Goal: Task Accomplishment & Management: Use online tool/utility

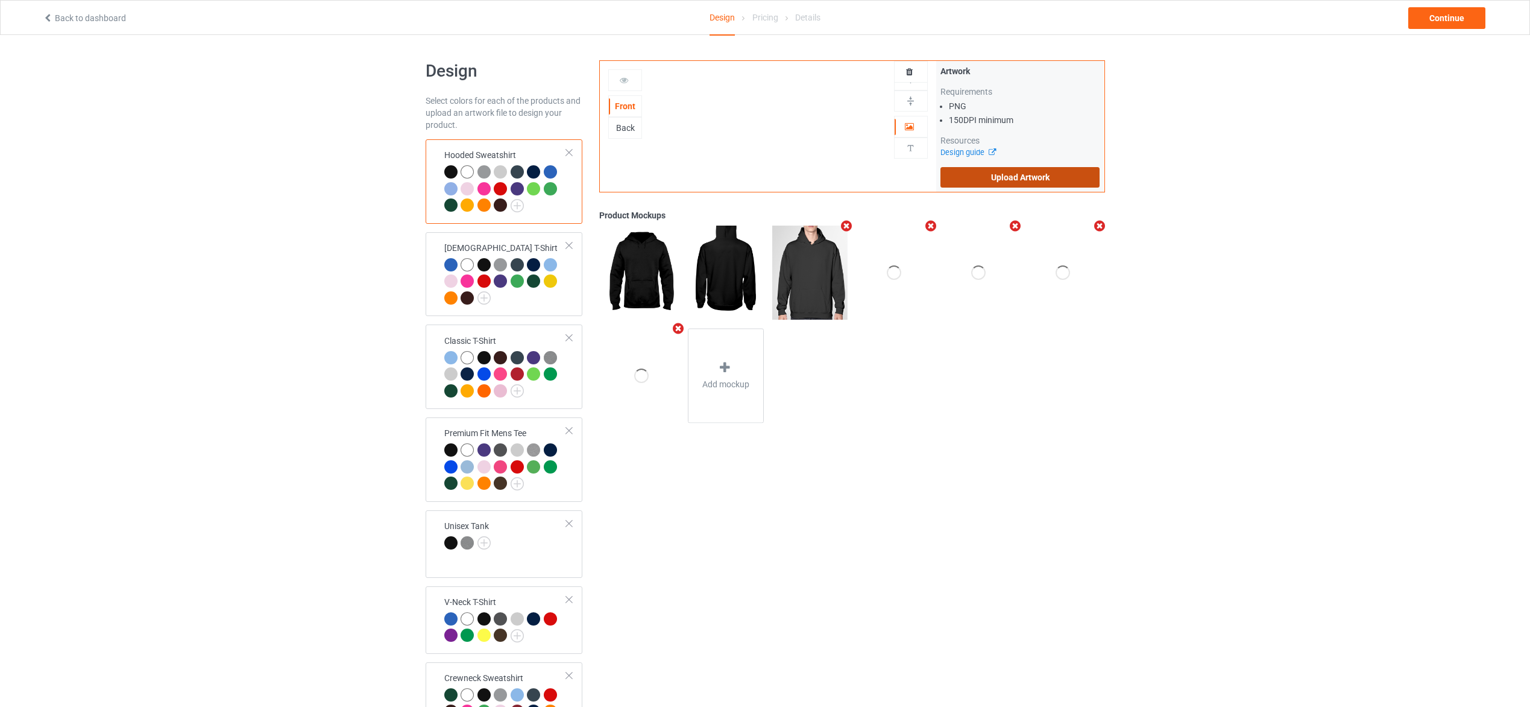
click at [1029, 178] on label "Upload Artwork" at bounding box center [1021, 177] width 160 height 21
click at [0, 0] on input "Upload Artwork" at bounding box center [0, 0] width 0 height 0
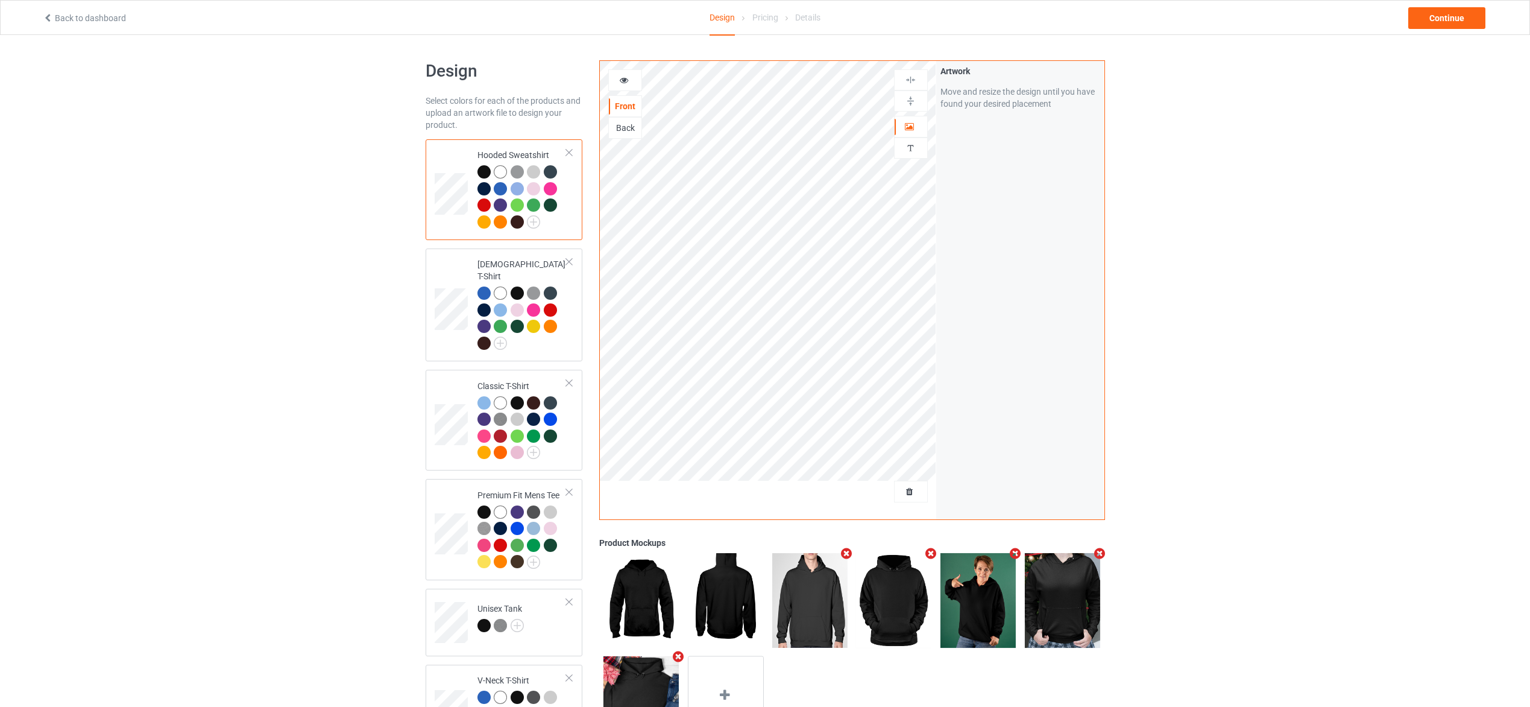
click at [560, 225] on div at bounding box center [523, 198] width 90 height 66
click at [537, 228] on img at bounding box center [533, 221] width 13 height 13
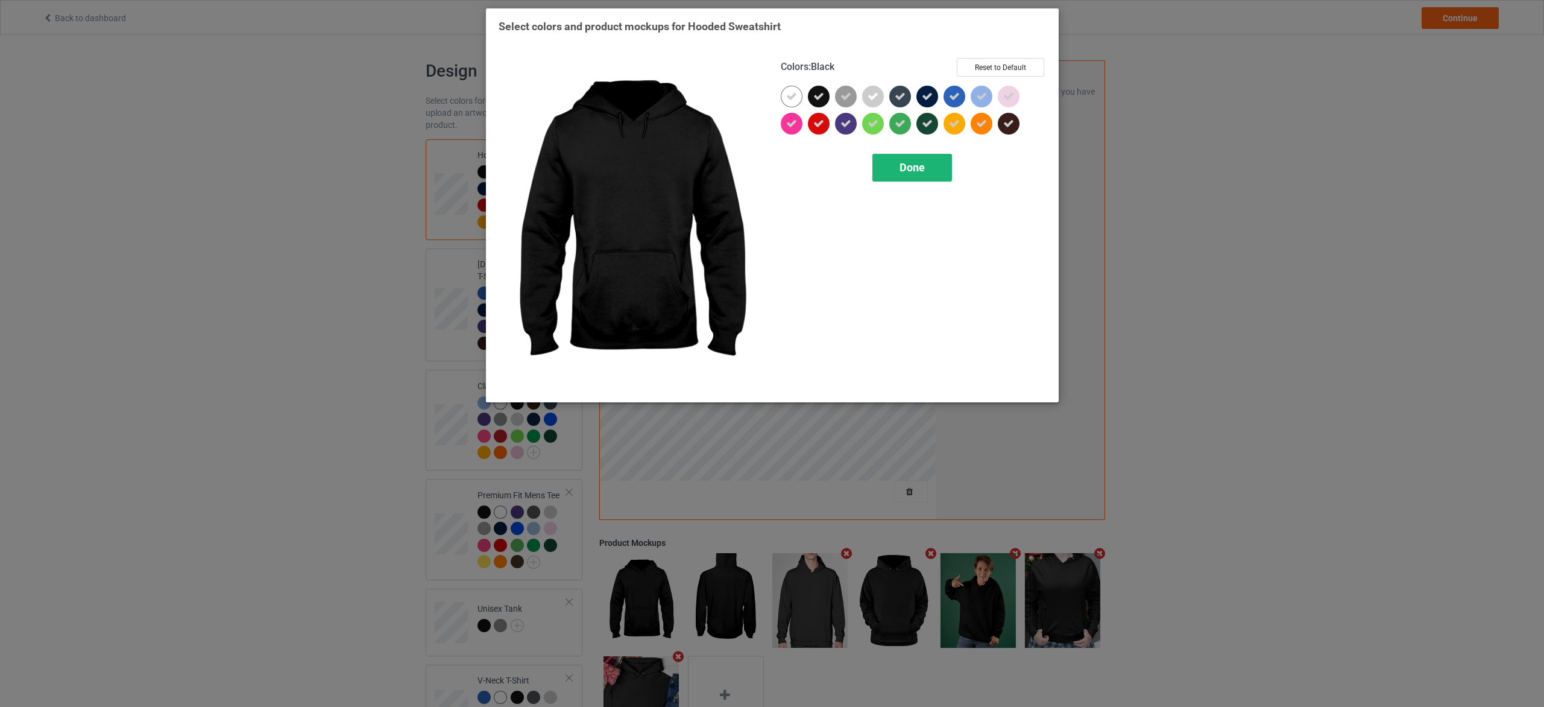
click at [916, 169] on span "Done" at bounding box center [911, 167] width 25 height 13
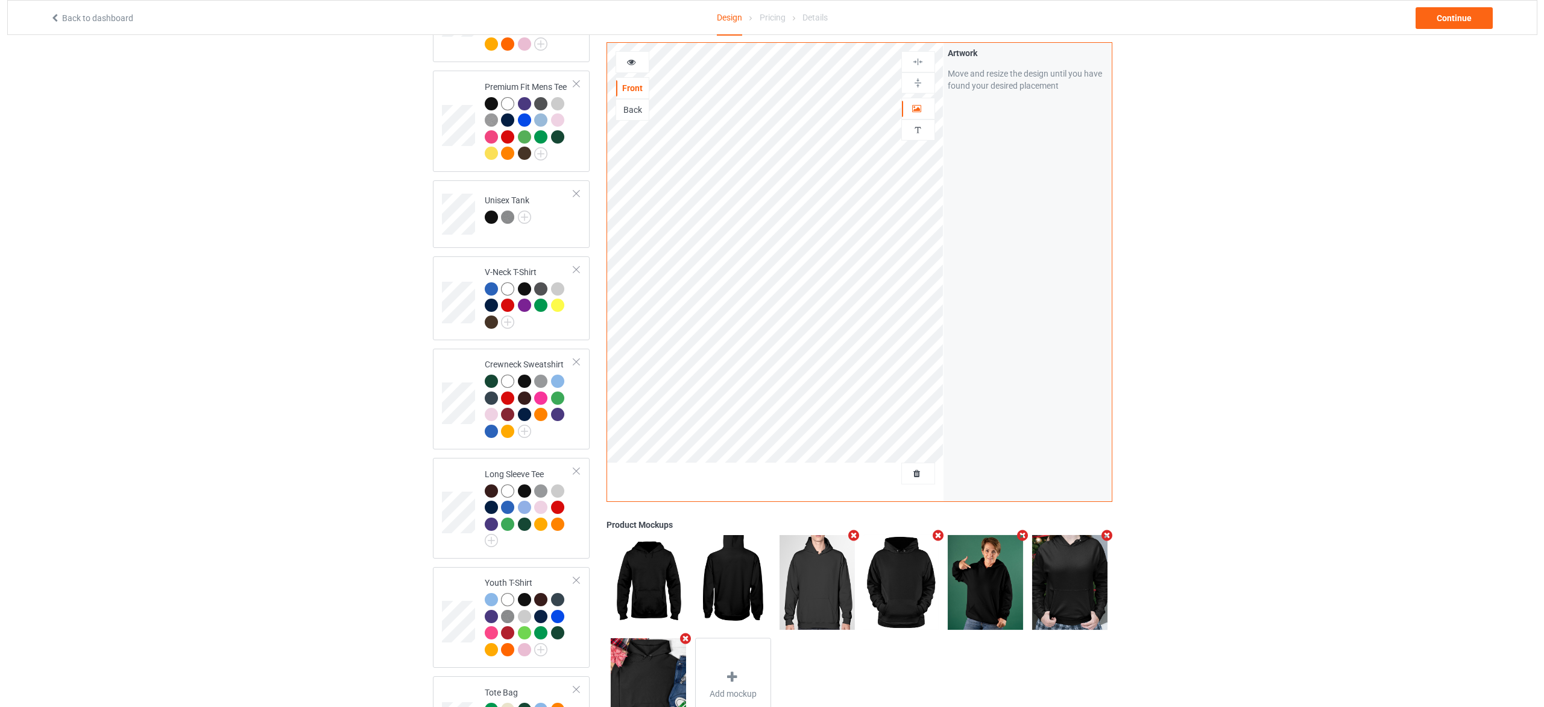
scroll to position [90, 0]
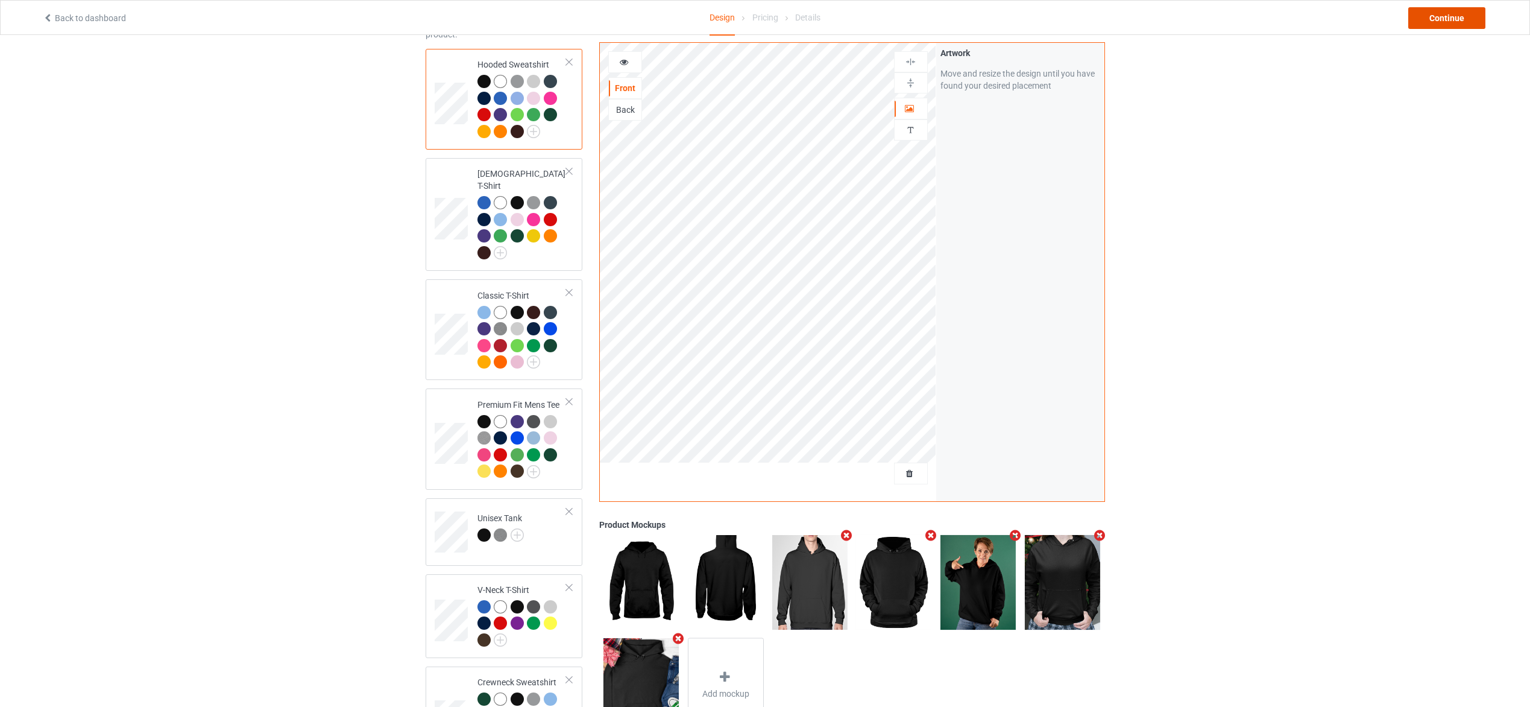
click at [1458, 22] on div "Continue" at bounding box center [1447, 18] width 77 height 22
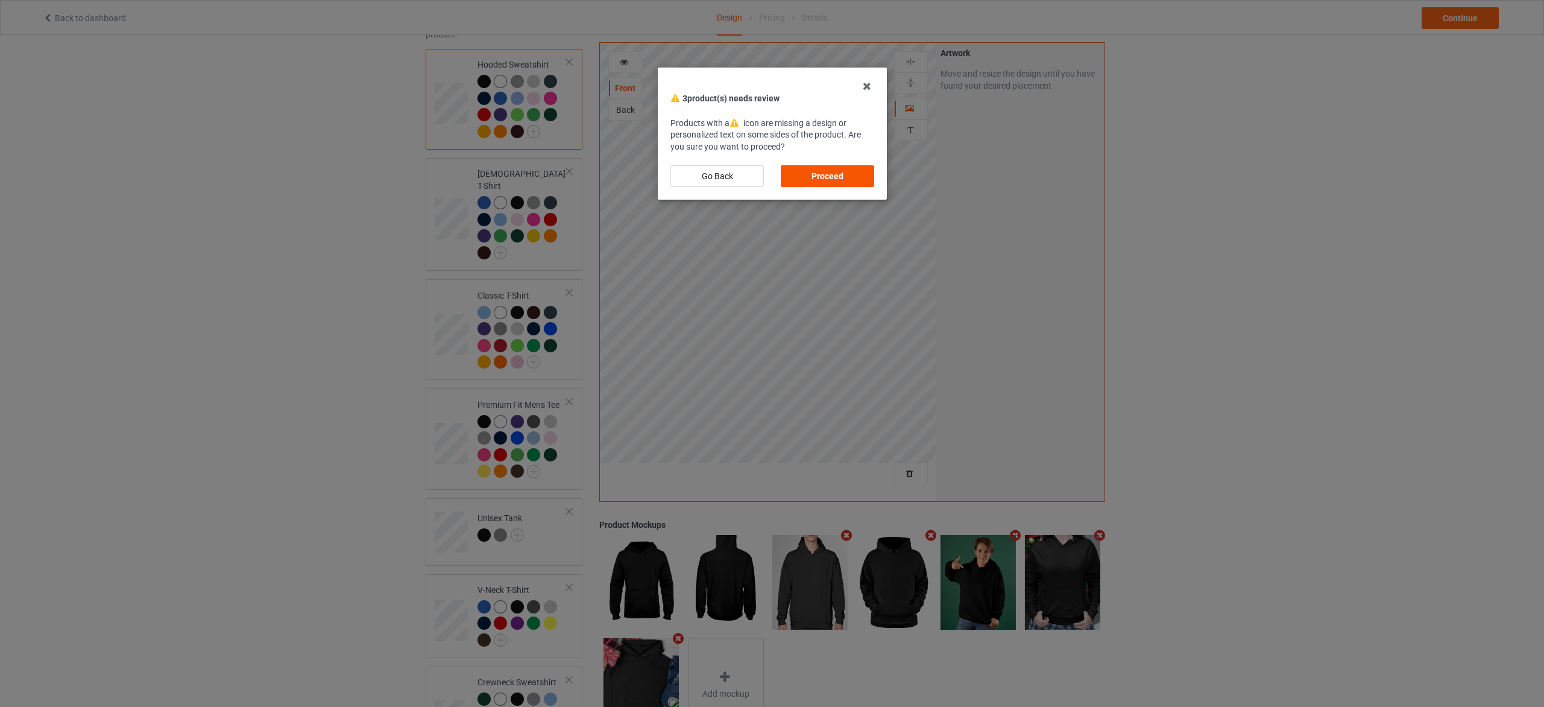
click at [839, 177] on div "Proceed" at bounding box center [827, 176] width 93 height 22
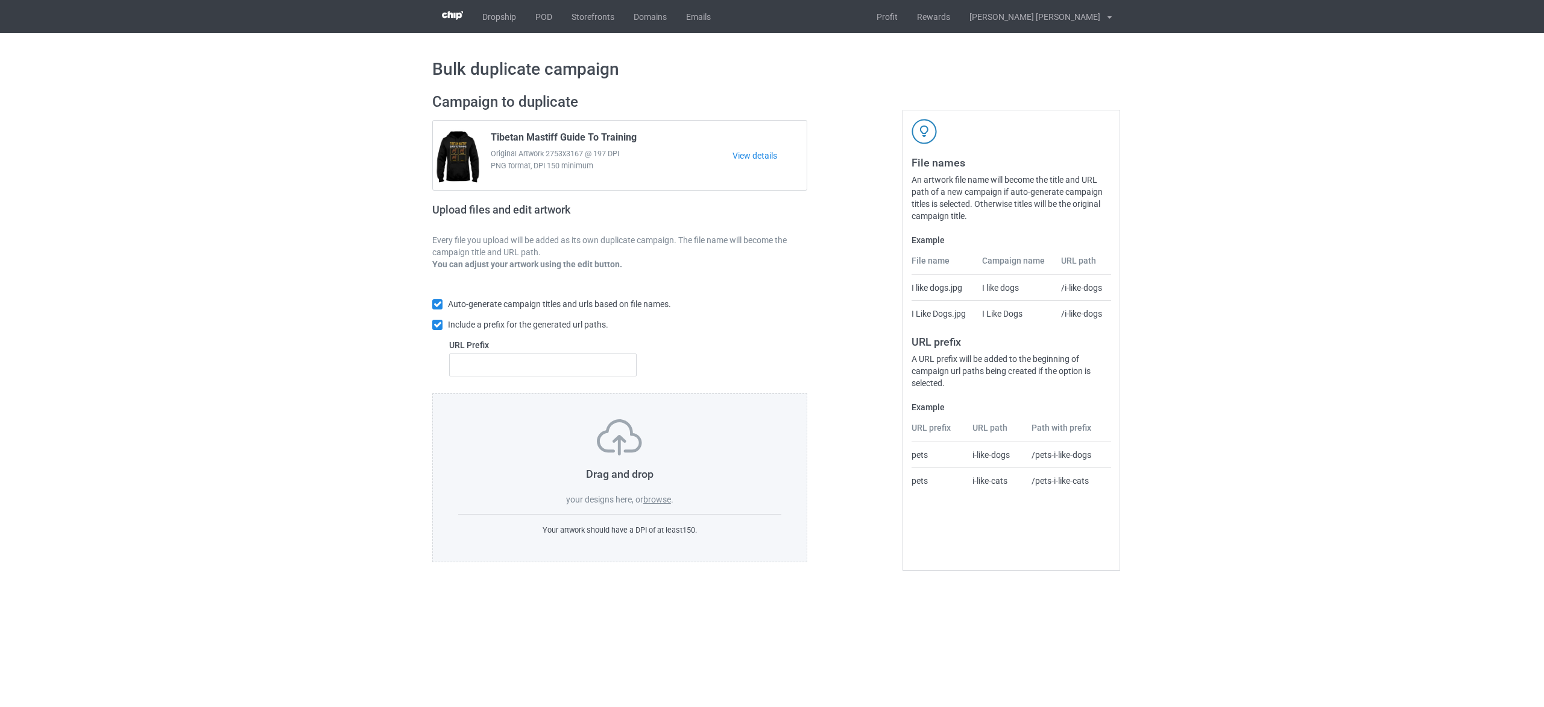
click at [656, 497] on label "browse" at bounding box center [657, 499] width 28 height 10
click at [0, 0] on input "browse" at bounding box center [0, 0] width 0 height 0
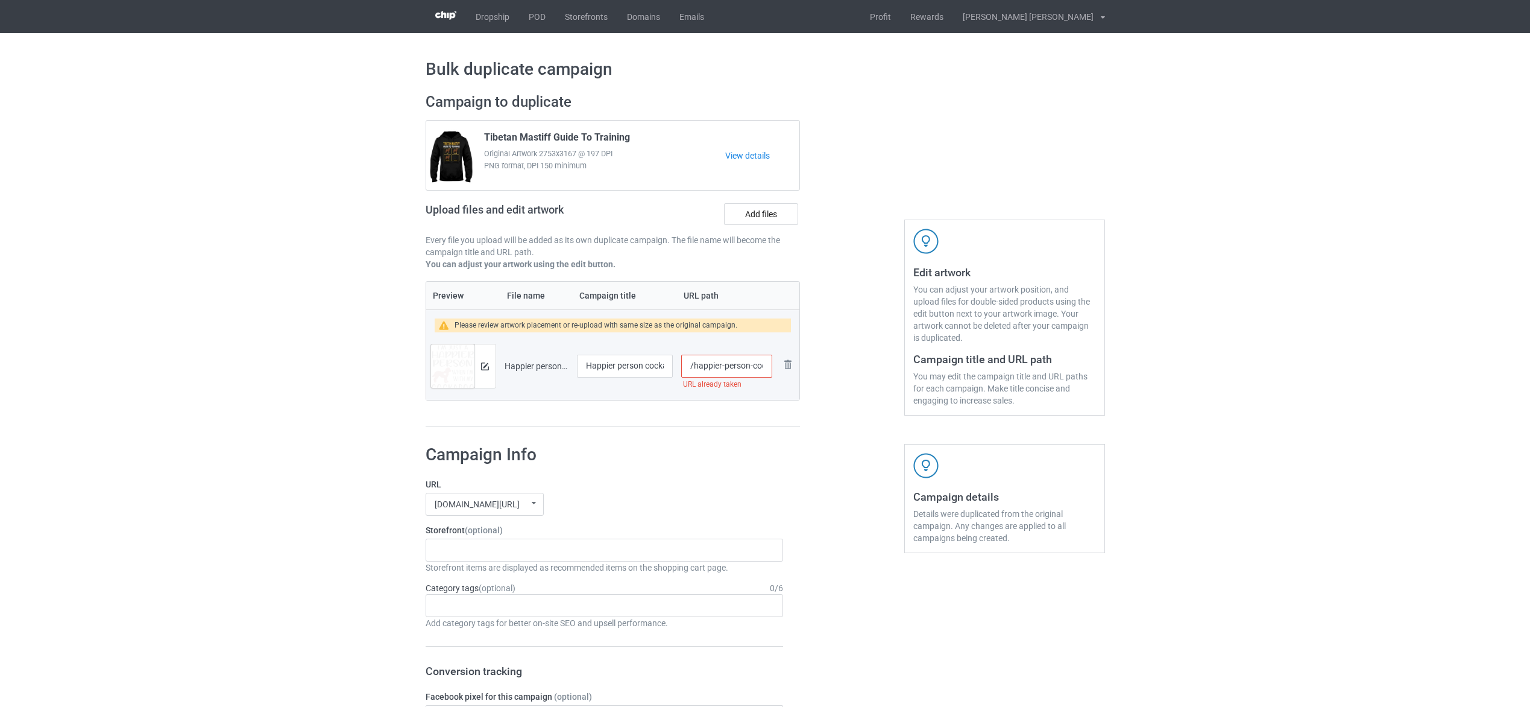
click at [755, 368] on input "/happier-person-cockapoo" at bounding box center [726, 366] width 90 height 23
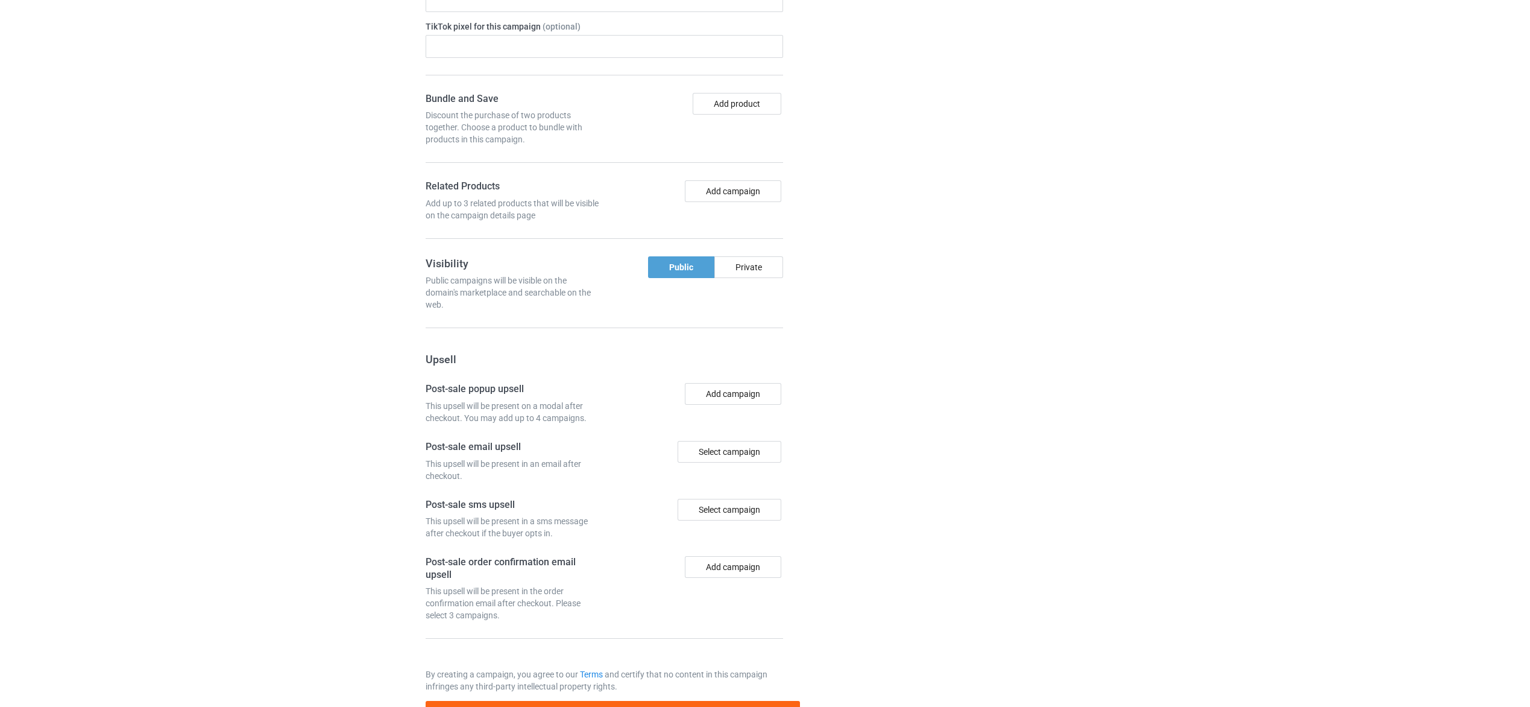
scroll to position [852, 0]
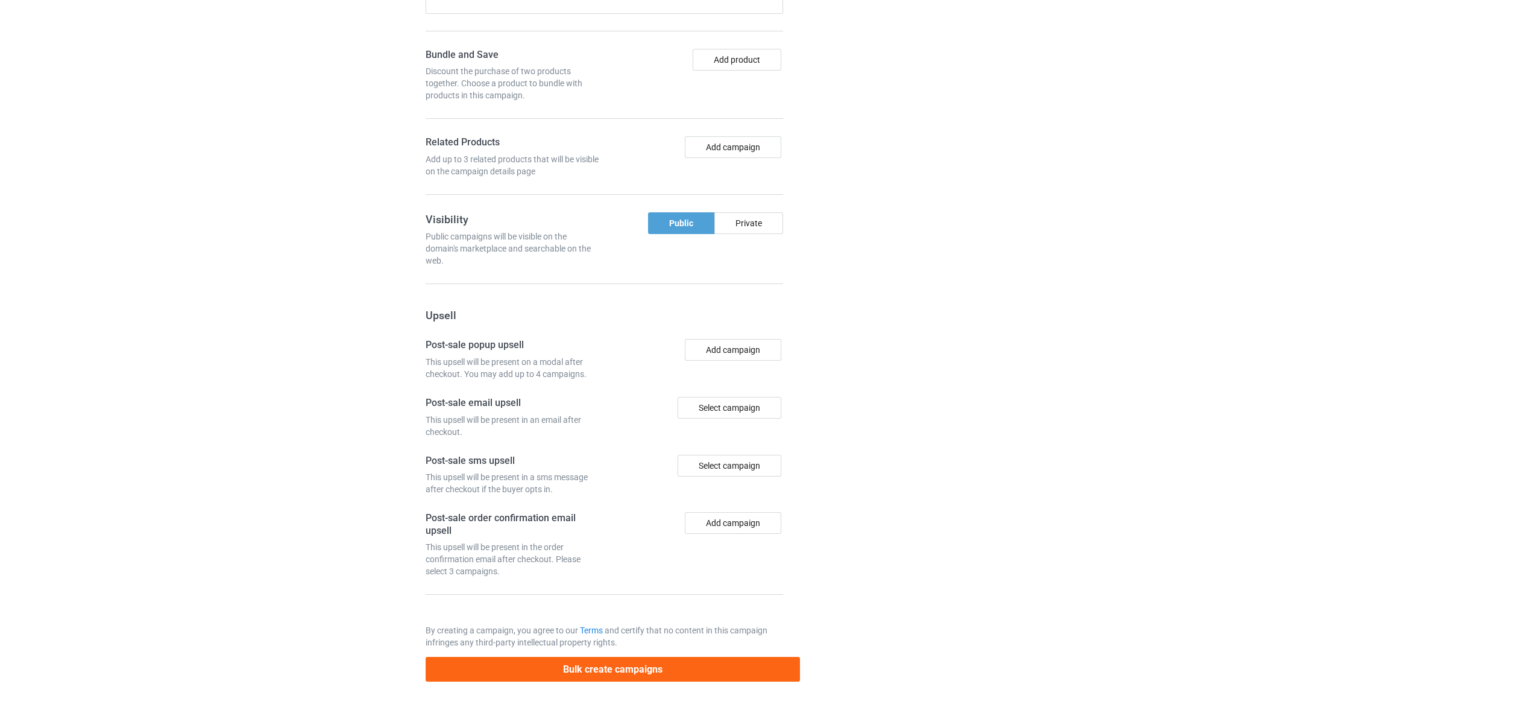
type input "/happier-person-cockapoo-dog"
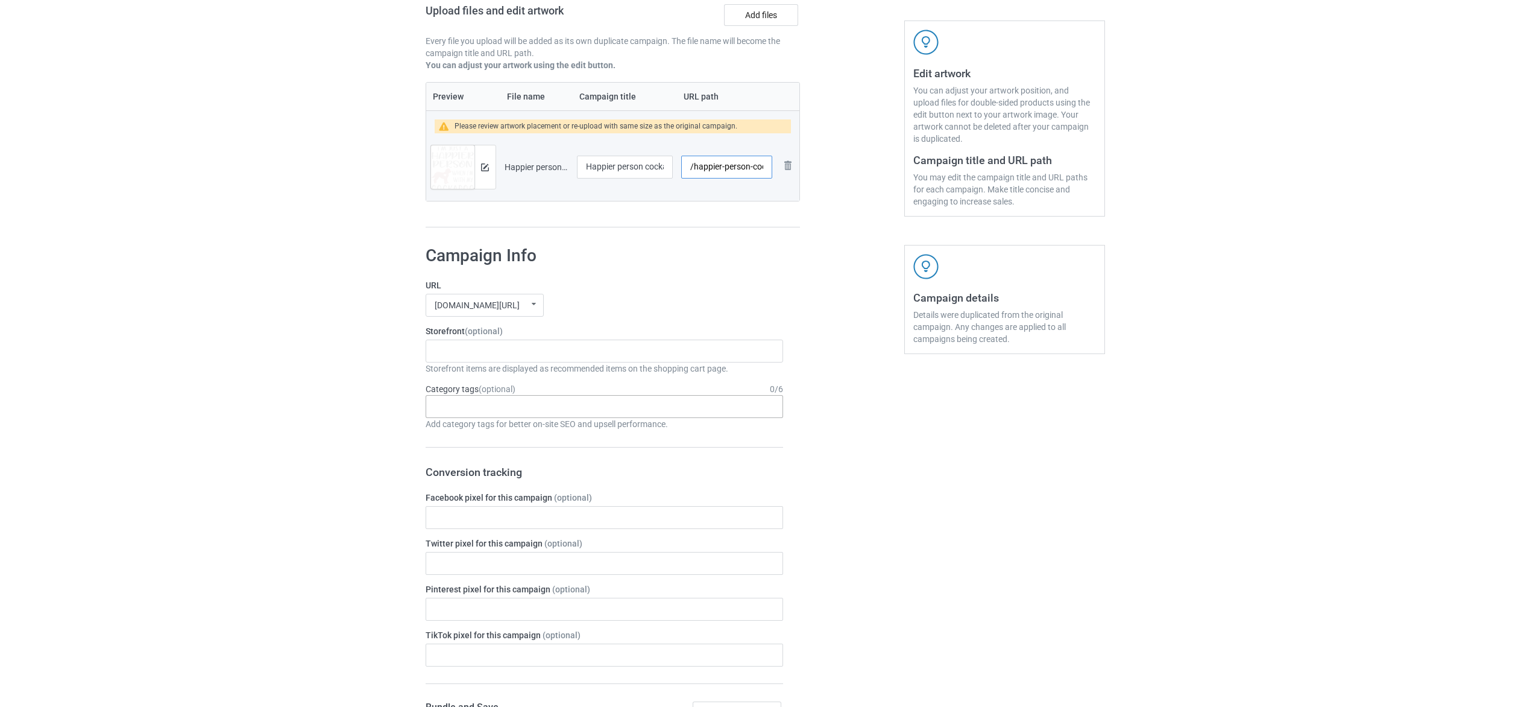
scroll to position [0, 0]
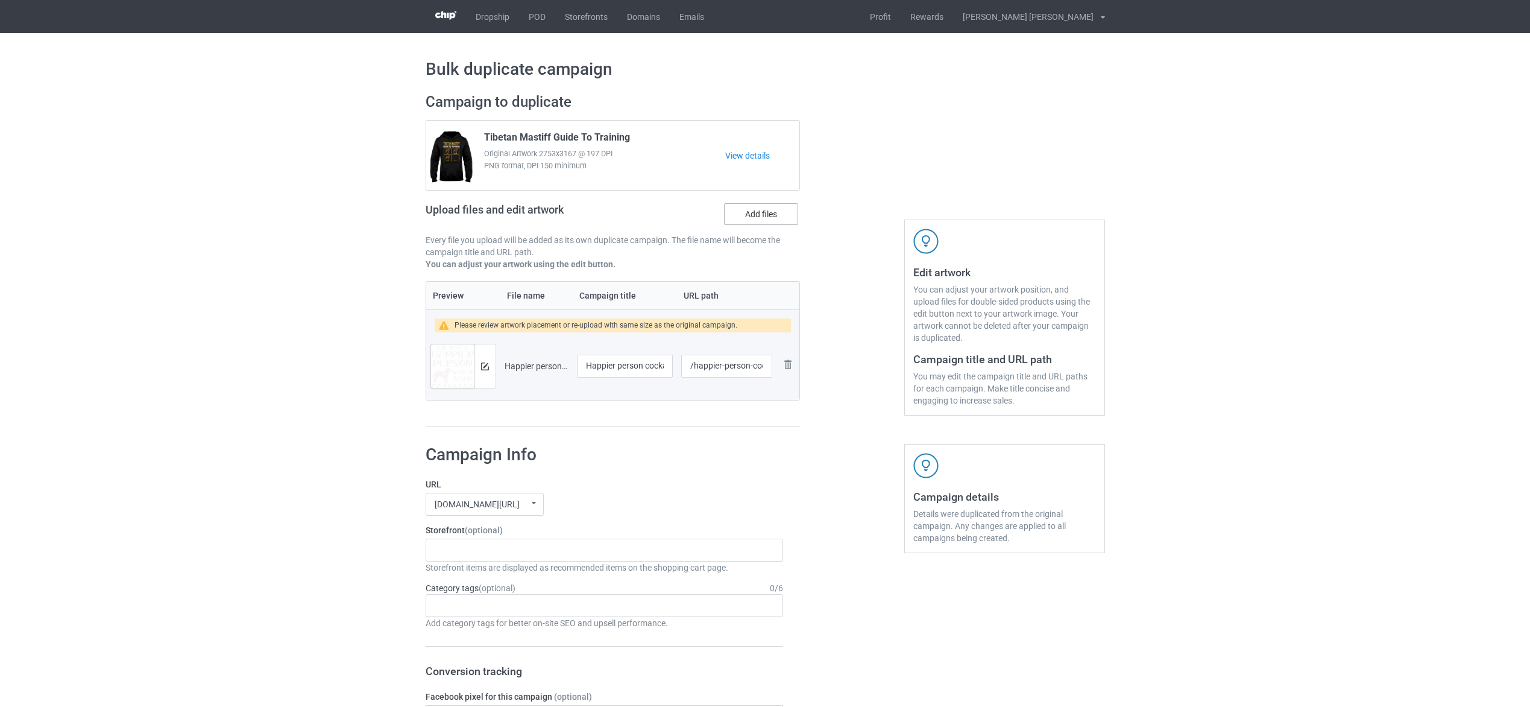
click at [754, 219] on label "Add files" at bounding box center [761, 214] width 74 height 22
click at [0, 0] on input "Add files" at bounding box center [0, 0] width 0 height 0
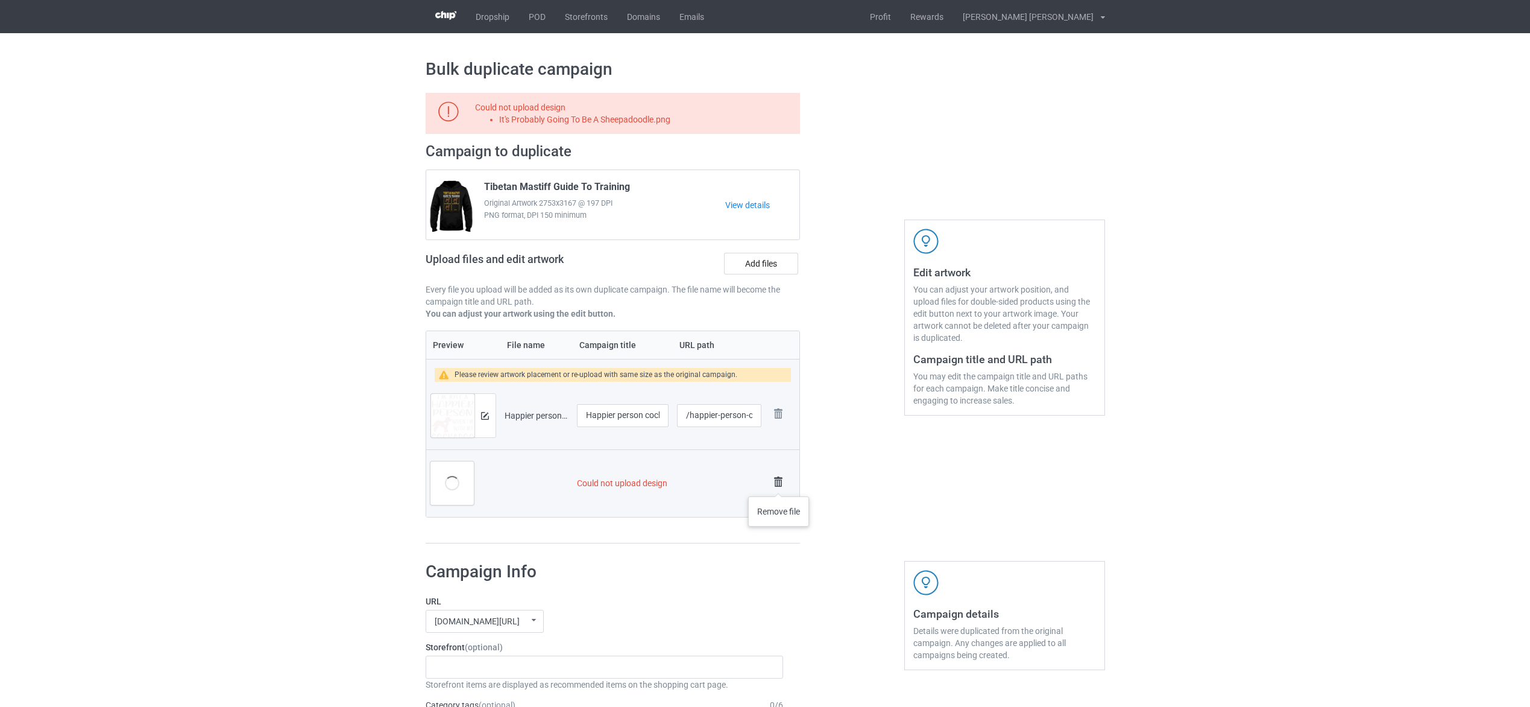
click at [779, 484] on img at bounding box center [778, 481] width 17 height 17
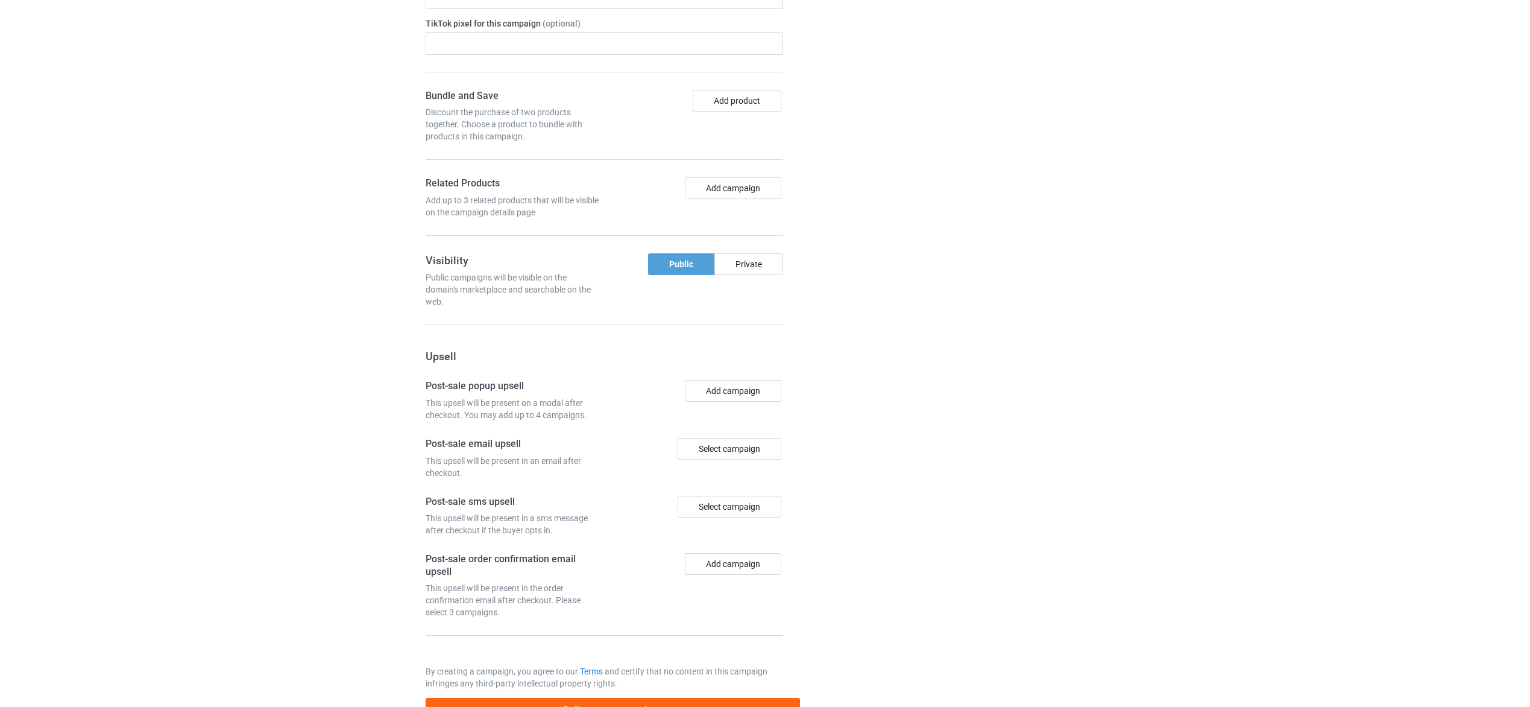
scroll to position [852, 0]
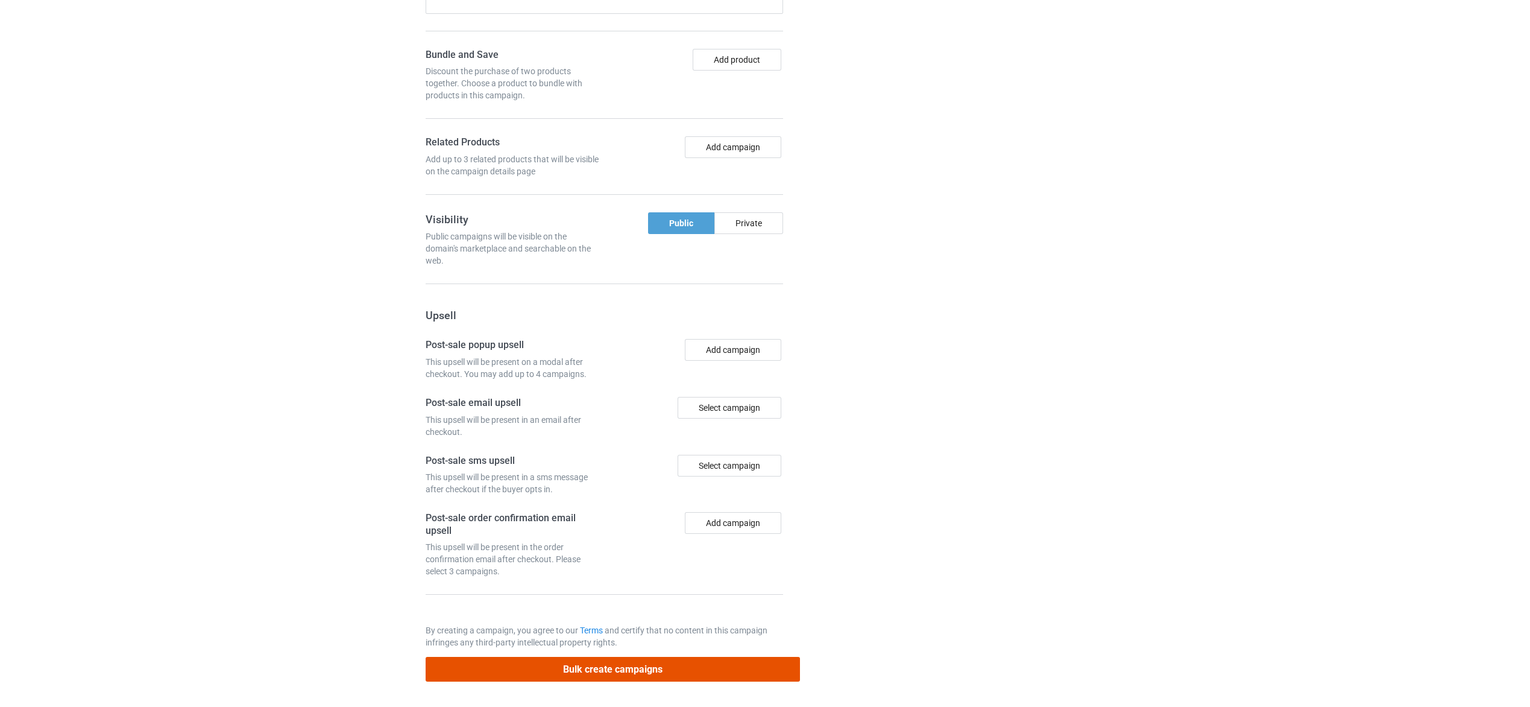
click at [710, 668] on button "Bulk create campaigns" at bounding box center [613, 669] width 375 height 25
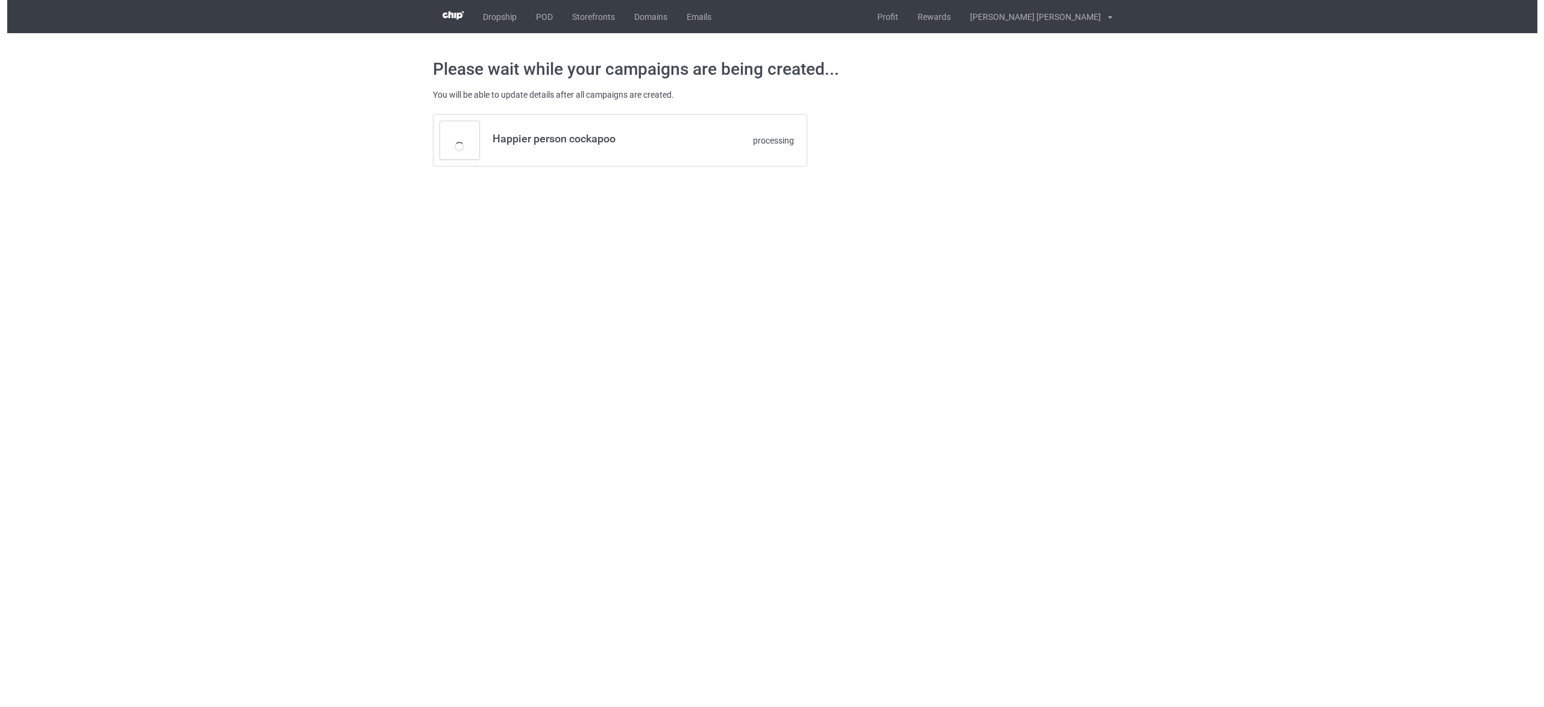
scroll to position [0, 0]
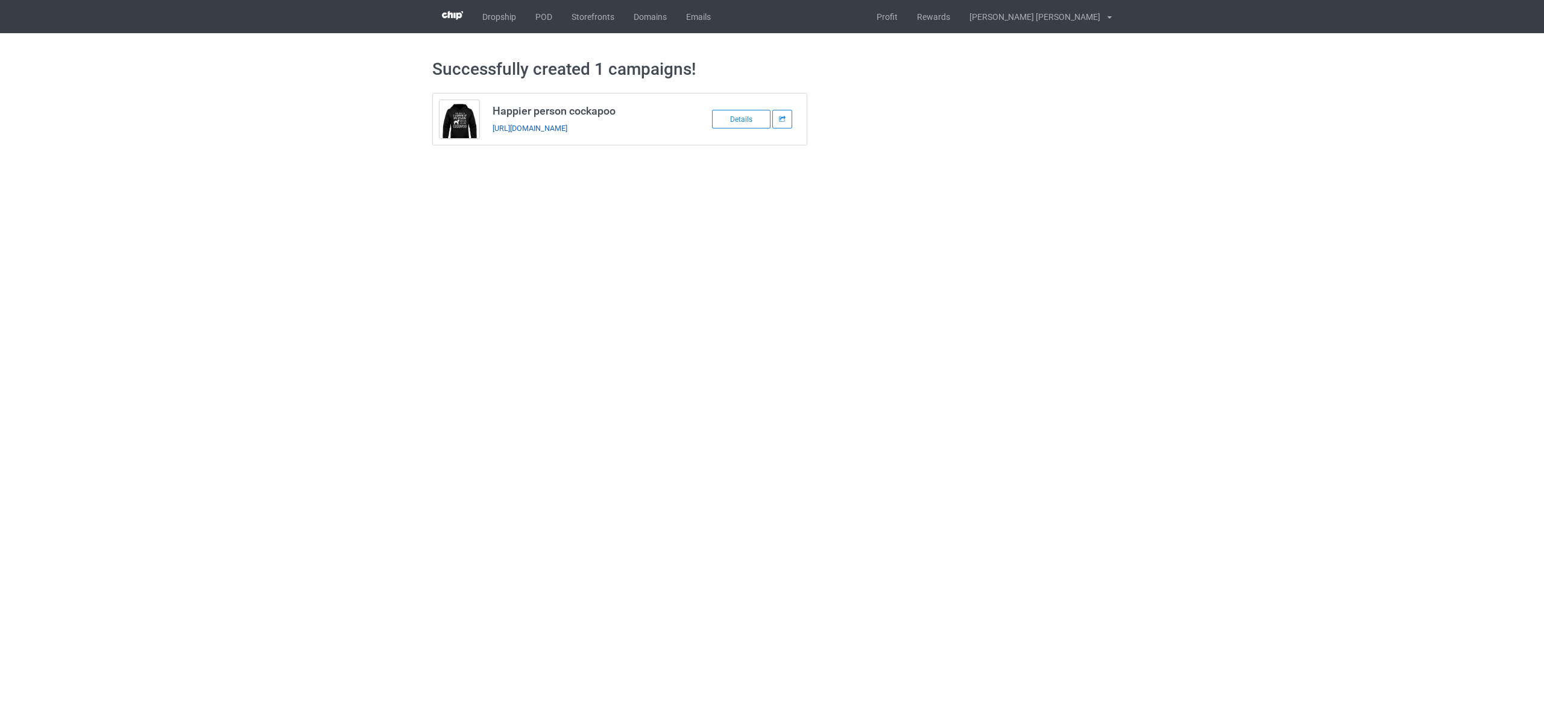
click at [567, 127] on link "[URL][DOMAIN_NAME]" at bounding box center [530, 128] width 75 height 9
click at [546, 21] on link "POD" at bounding box center [544, 16] width 36 height 33
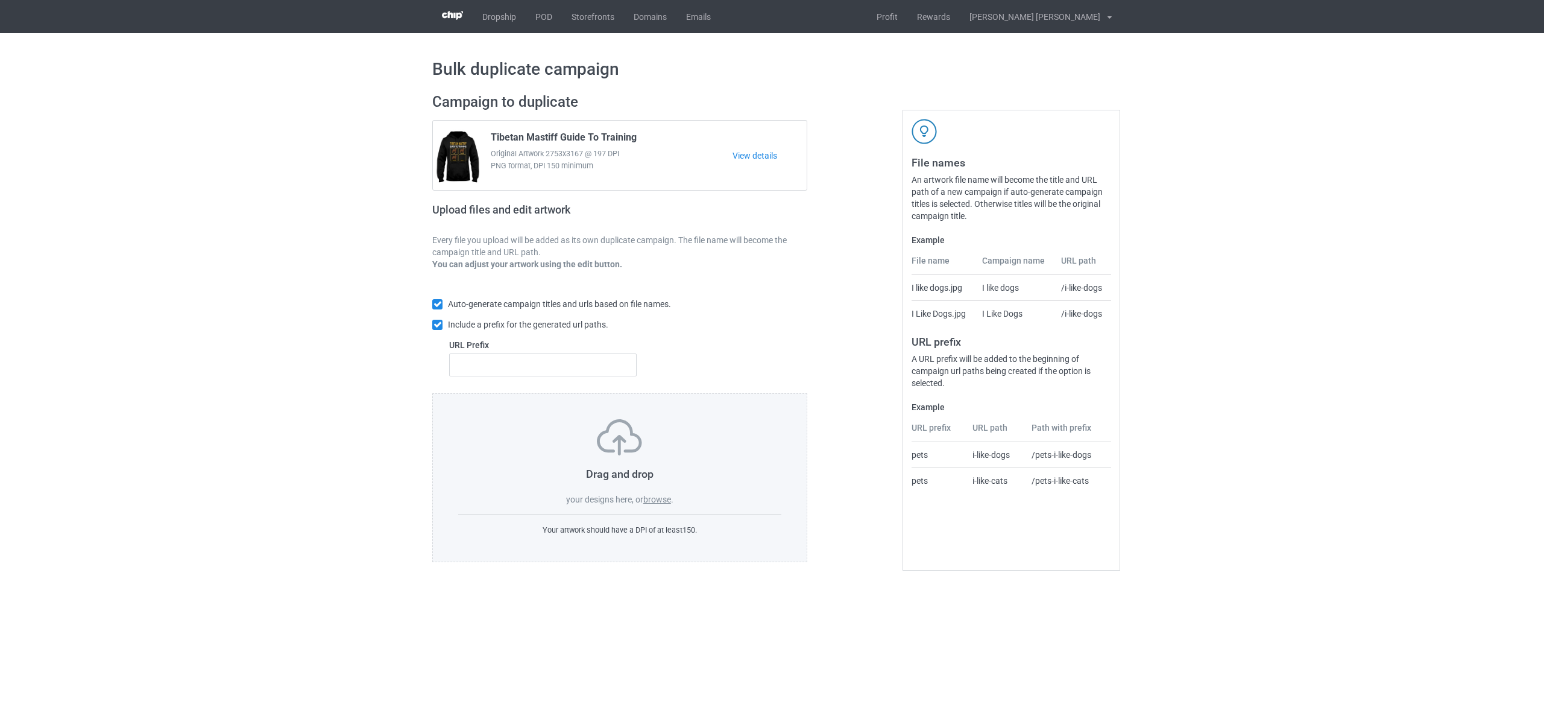
click at [672, 497] on span "." at bounding box center [672, 499] width 2 height 10
click at [666, 497] on label "browse" at bounding box center [657, 499] width 28 height 10
click at [0, 0] on input "browse" at bounding box center [0, 0] width 0 height 0
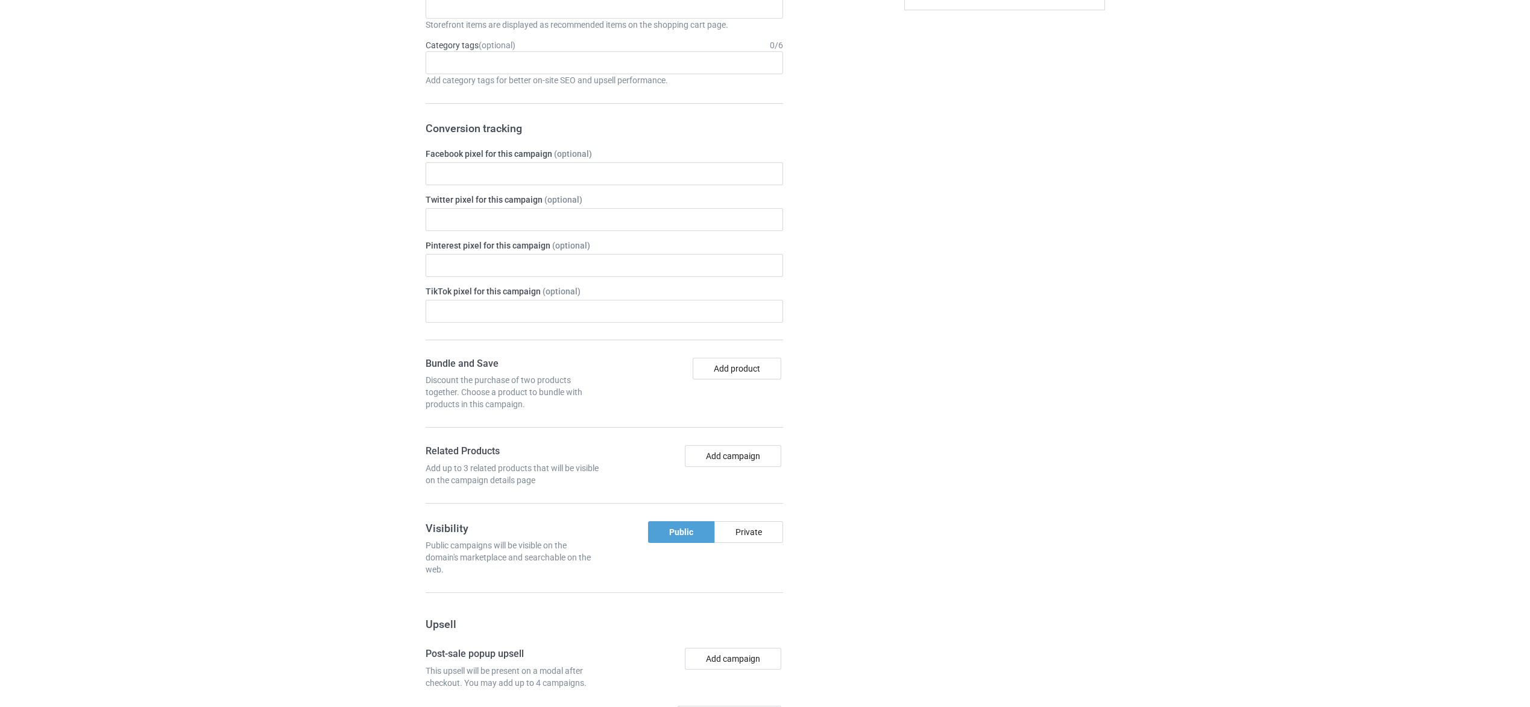
scroll to position [852, 0]
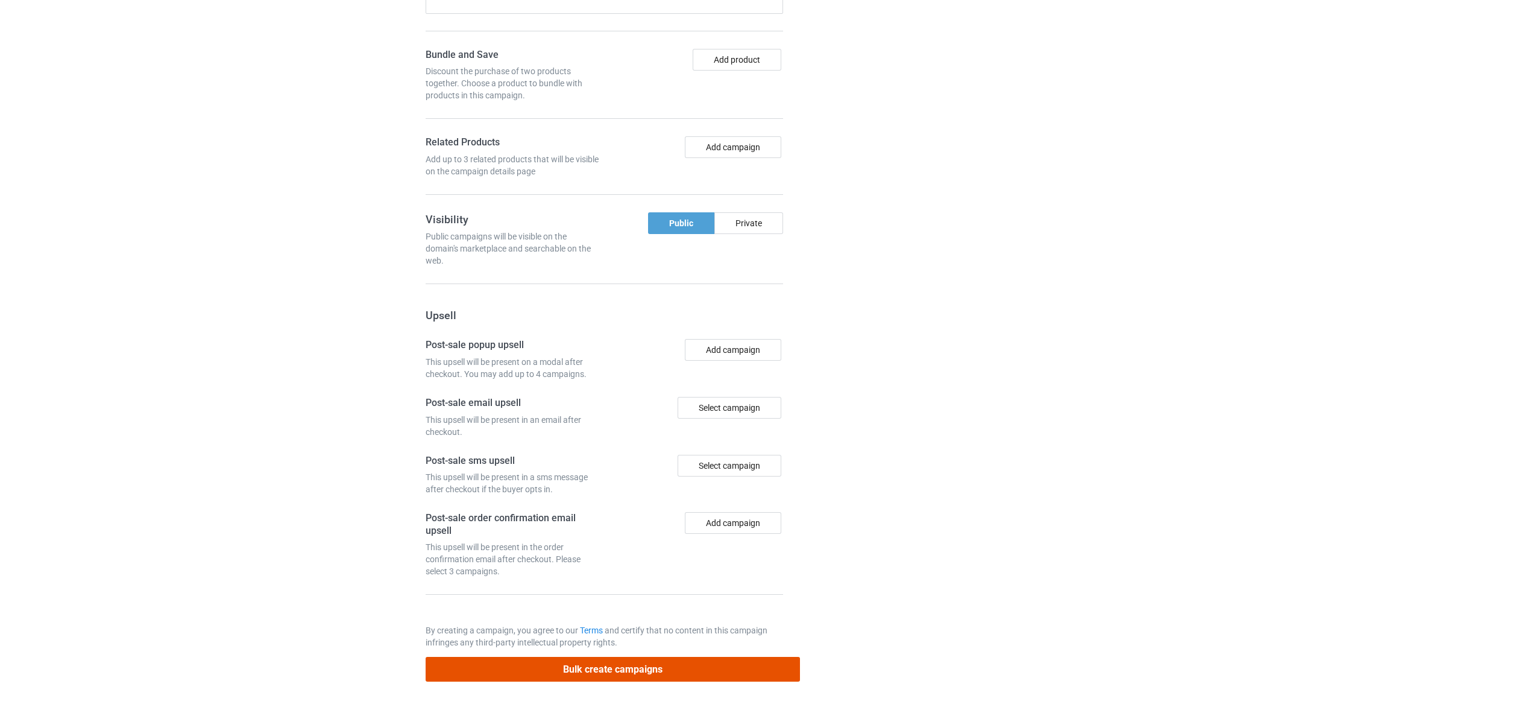
click at [750, 671] on button "Bulk create campaigns" at bounding box center [613, 669] width 375 height 25
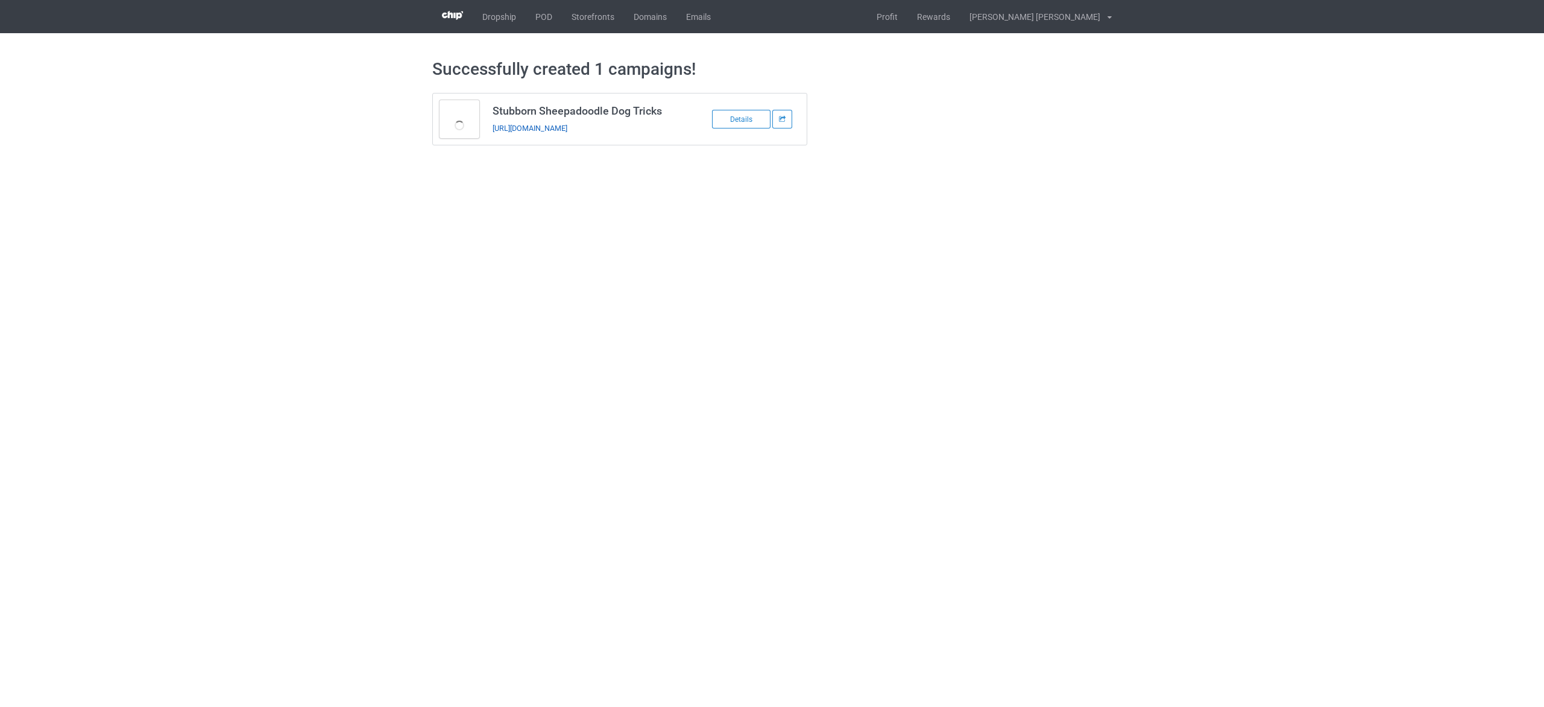
click at [567, 130] on link "https://www.teechip.com/stubborn-sheepadoodle-dog-tricks" at bounding box center [530, 128] width 75 height 9
